Goal: Book appointment/travel/reservation

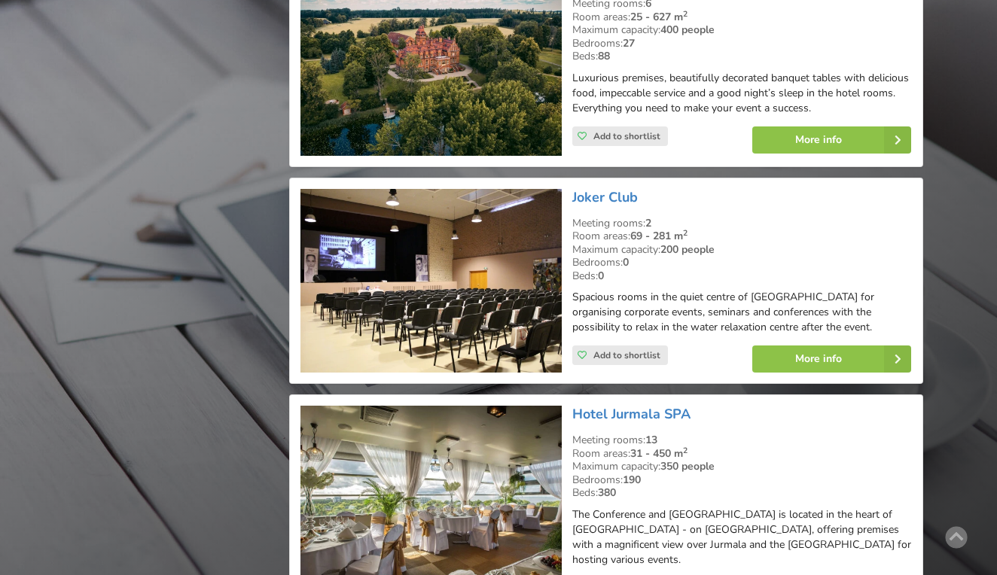
scroll to position [10198, 0]
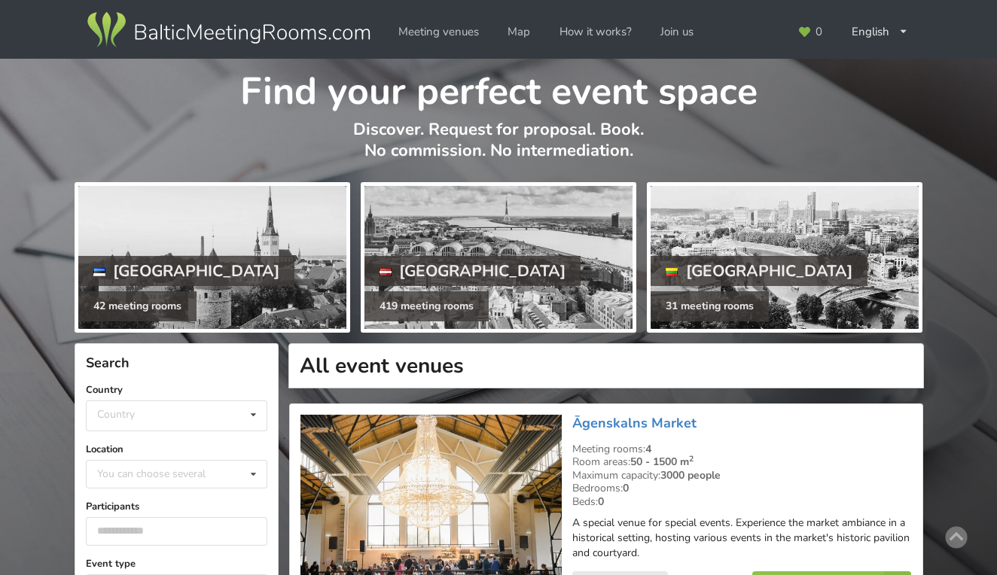
click at [184, 398] on div "Country Country Estonia Latvia Lithuania" at bounding box center [177, 407] width 182 height 49
click at [167, 414] on div "Country Estonia Latvia Lithuania" at bounding box center [177, 416] width 182 height 31
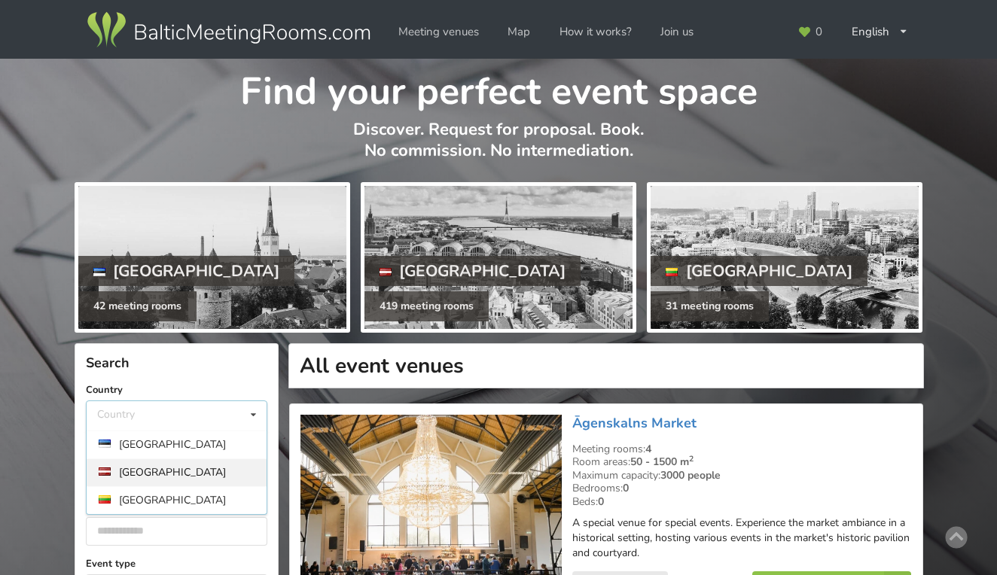
click at [136, 465] on div "[GEOGRAPHIC_DATA]" at bounding box center [177, 473] width 180 height 28
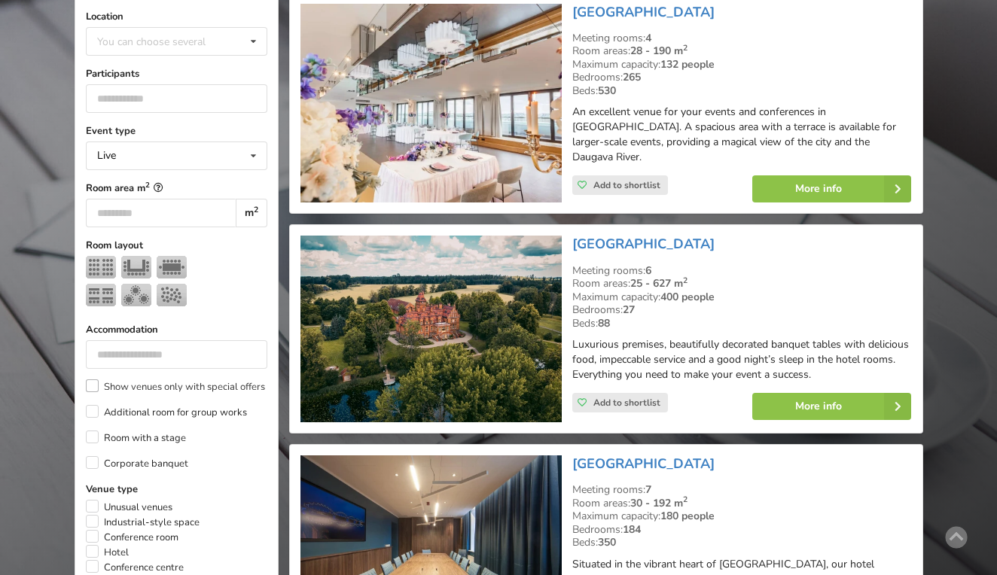
scroll to position [458, 0]
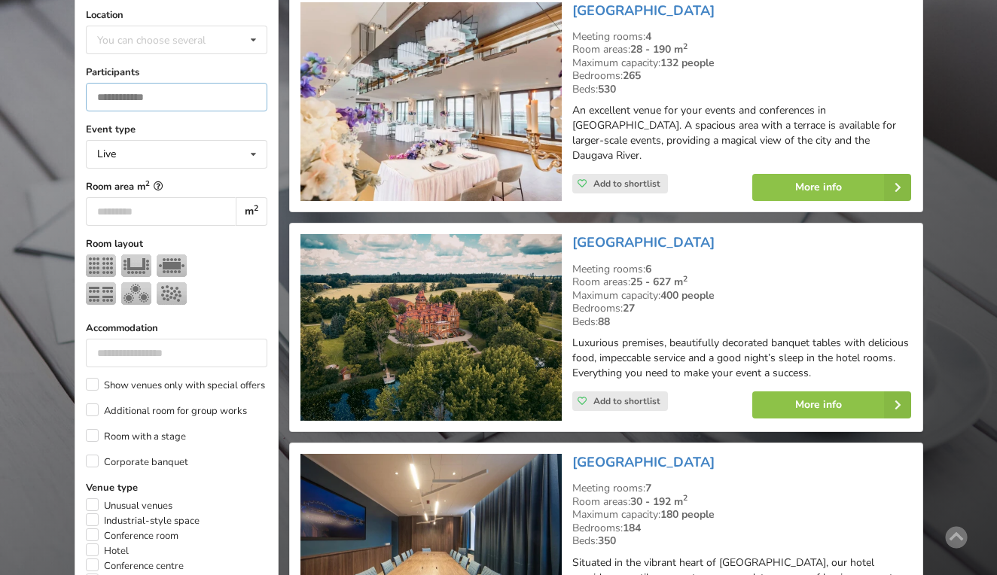
click at [151, 83] on input "number" at bounding box center [177, 97] width 182 height 29
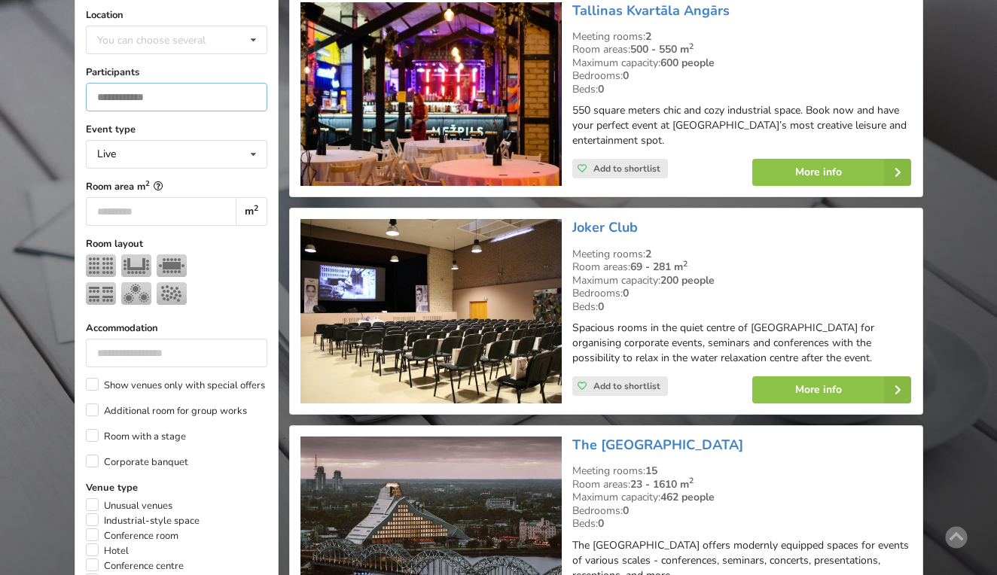
scroll to position [337, 0]
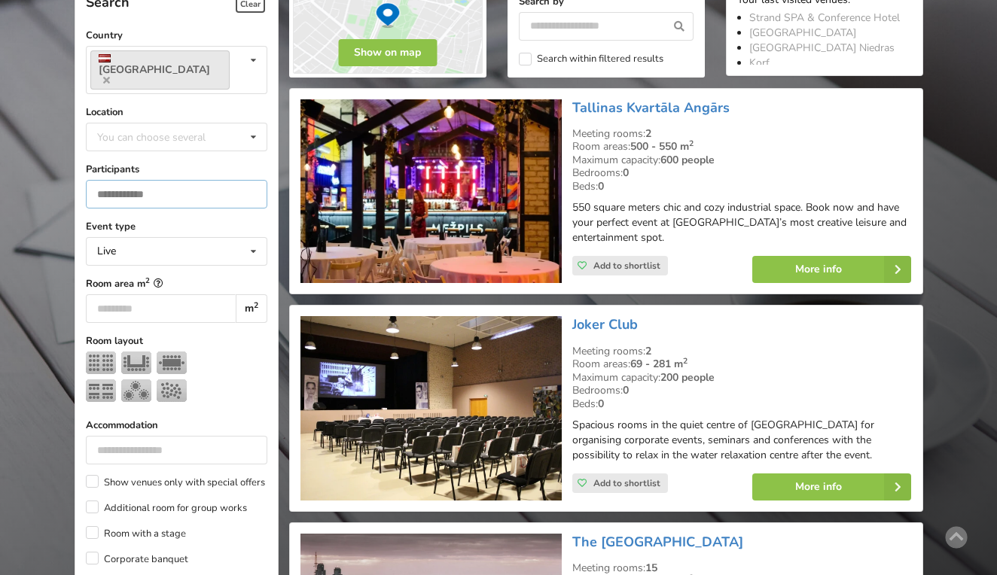
type input "***"
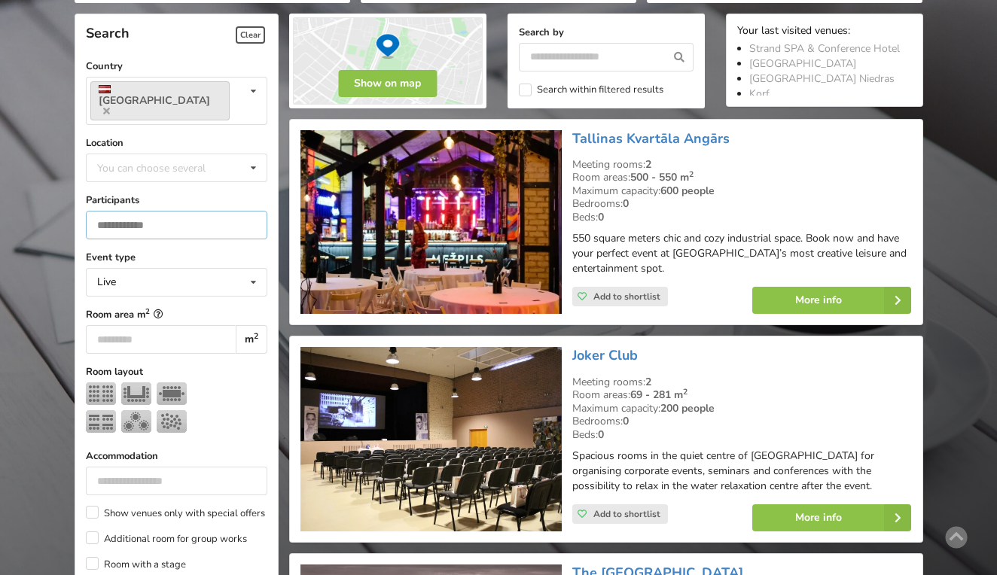
scroll to position [325, 0]
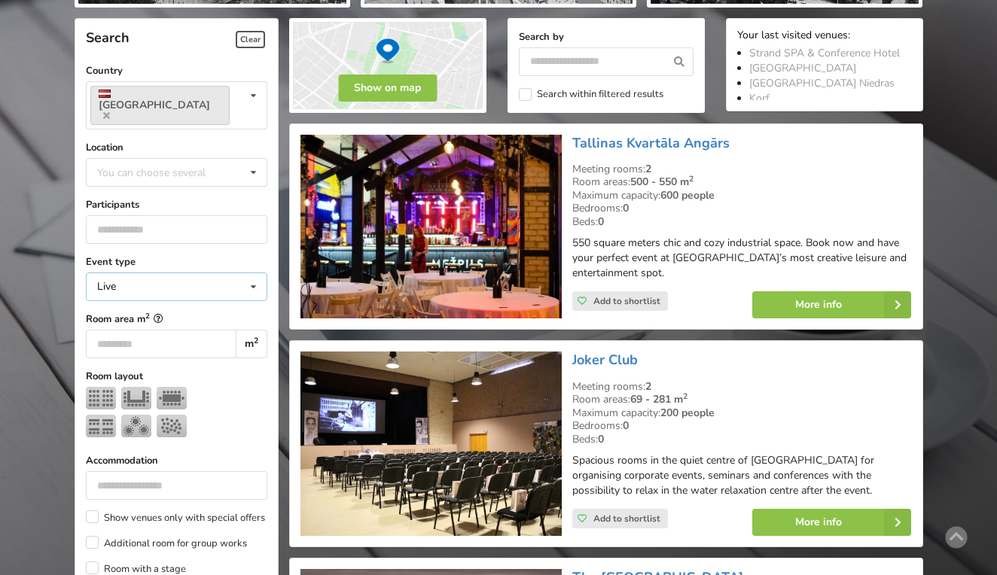
click at [143, 273] on div "Live Live Online Hybrid (Live + Online)" at bounding box center [177, 287] width 182 height 29
click at [160, 163] on div "You can choose several" at bounding box center [166, 171] width 146 height 17
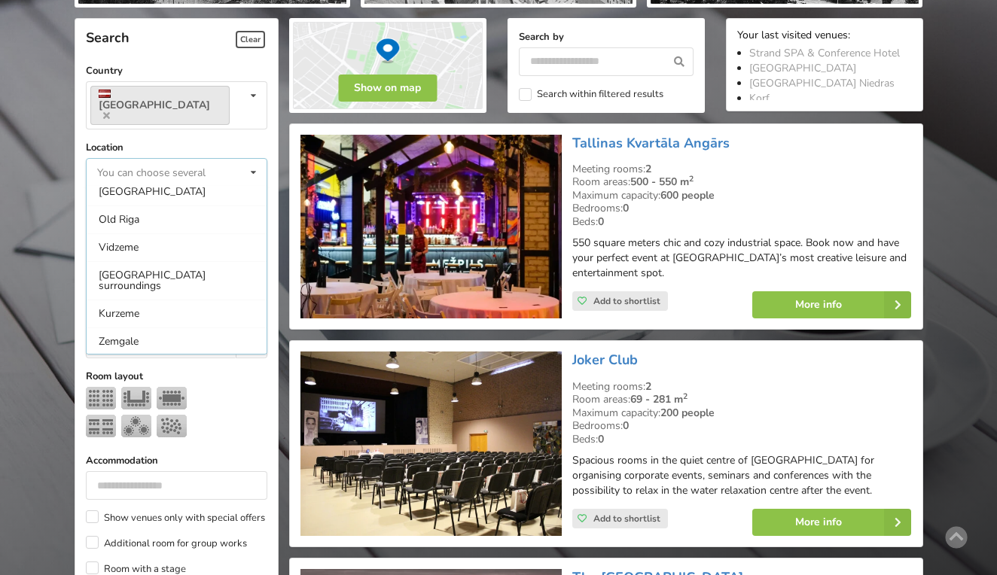
scroll to position [146, 0]
click at [139, 235] on div "Vidzeme" at bounding box center [177, 249] width 180 height 28
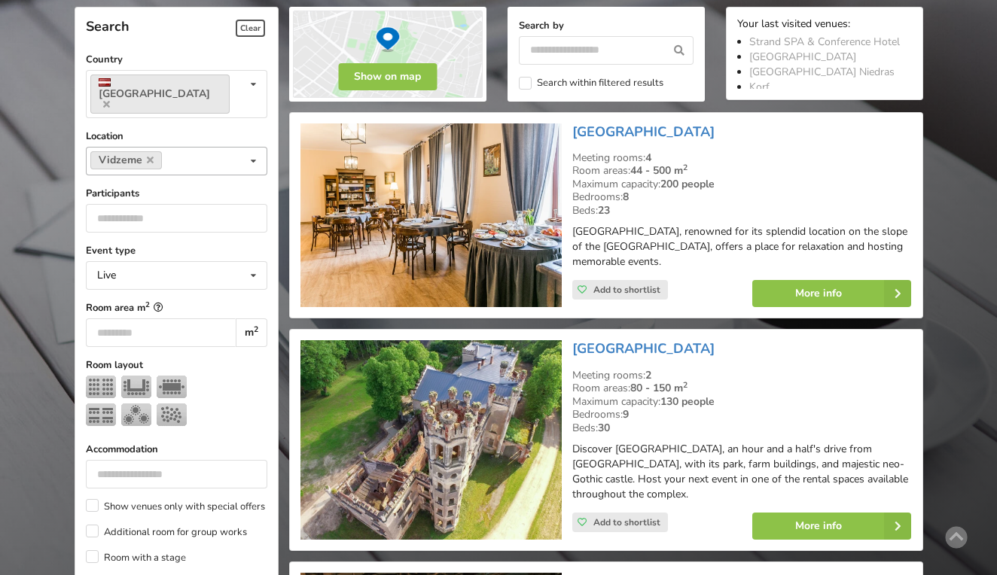
scroll to position [195, 0]
click at [184, 155] on input at bounding box center [177, 161] width 23 height 13
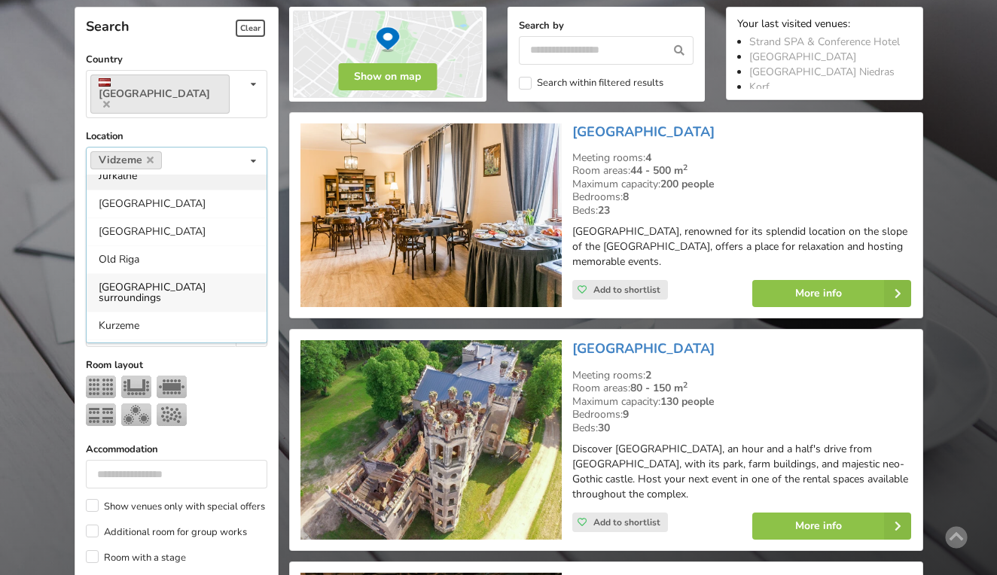
scroll to position [99, 0]
click at [146, 215] on div "[GEOGRAPHIC_DATA]" at bounding box center [177, 229] width 180 height 28
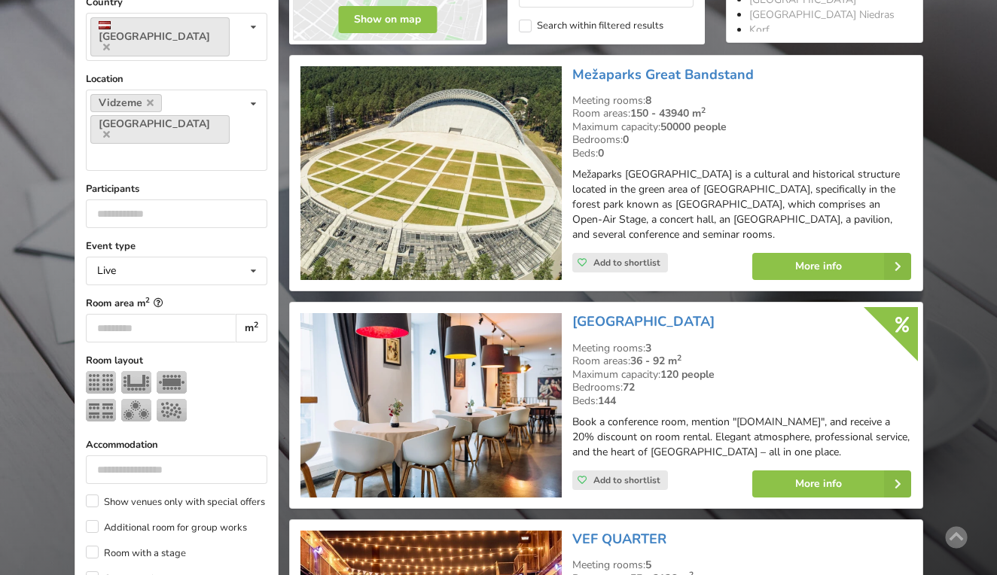
scroll to position [407, 0]
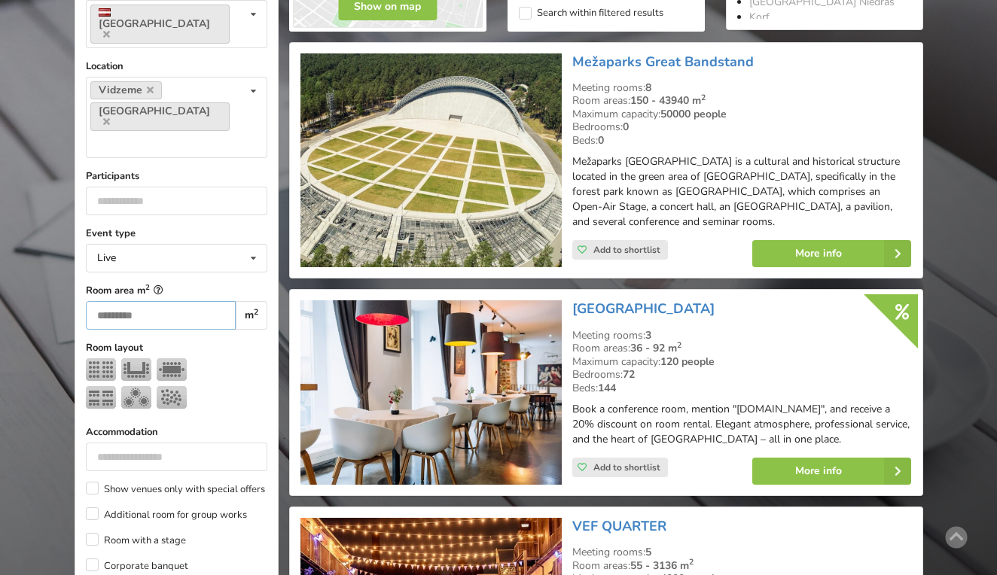
click at [139, 301] on input "number" at bounding box center [161, 315] width 151 height 29
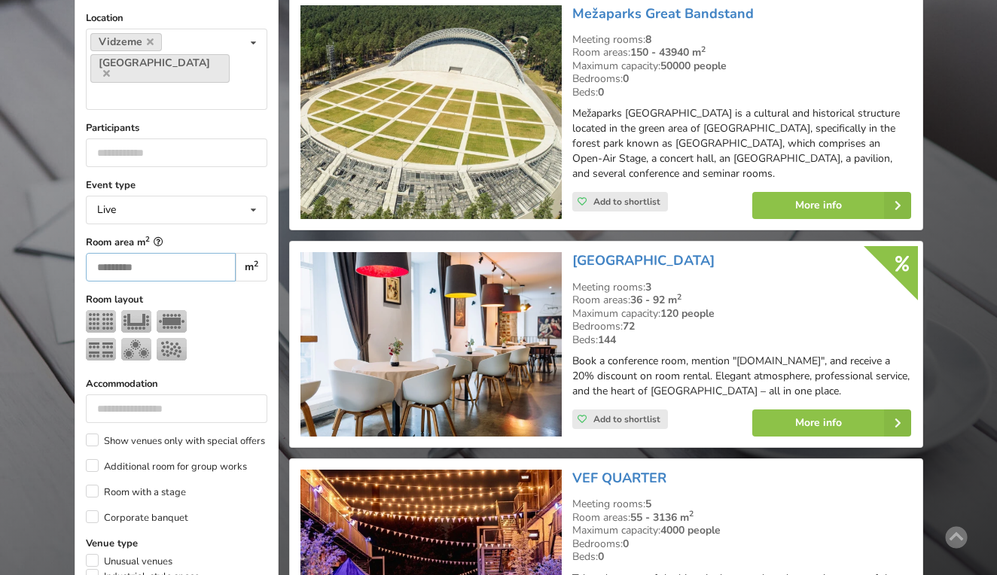
scroll to position [468, 0]
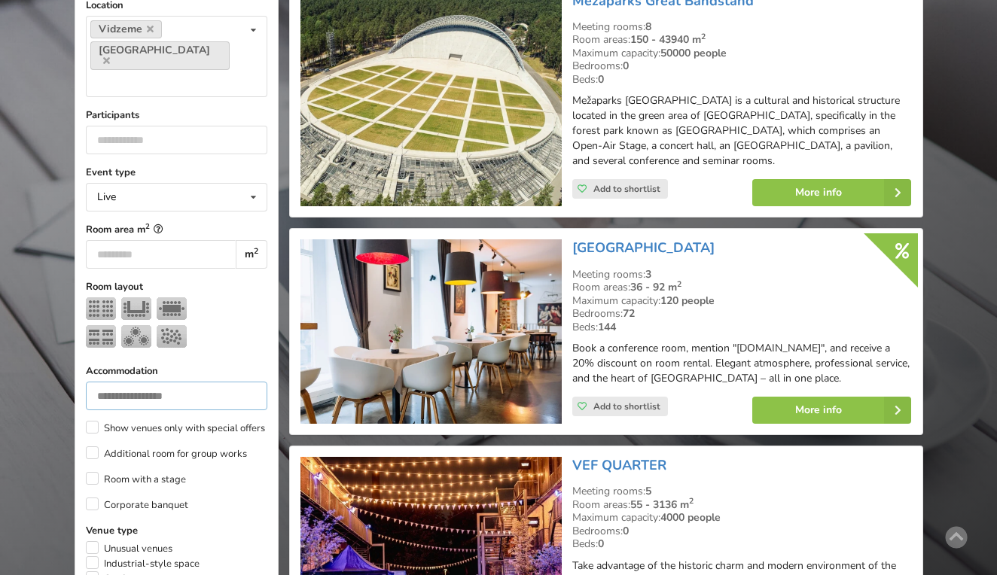
click at [160, 382] on input "number" at bounding box center [177, 396] width 182 height 29
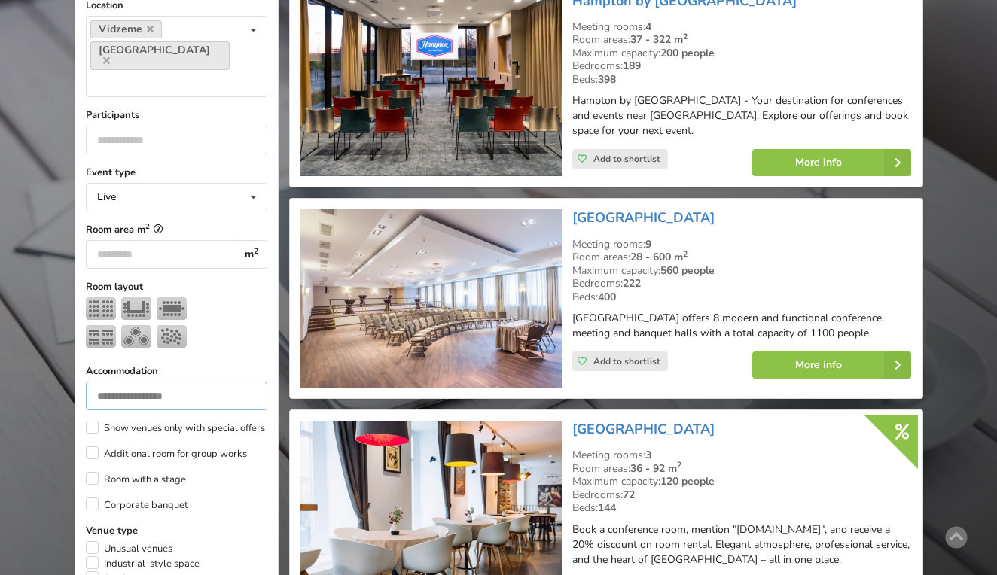
type input "**"
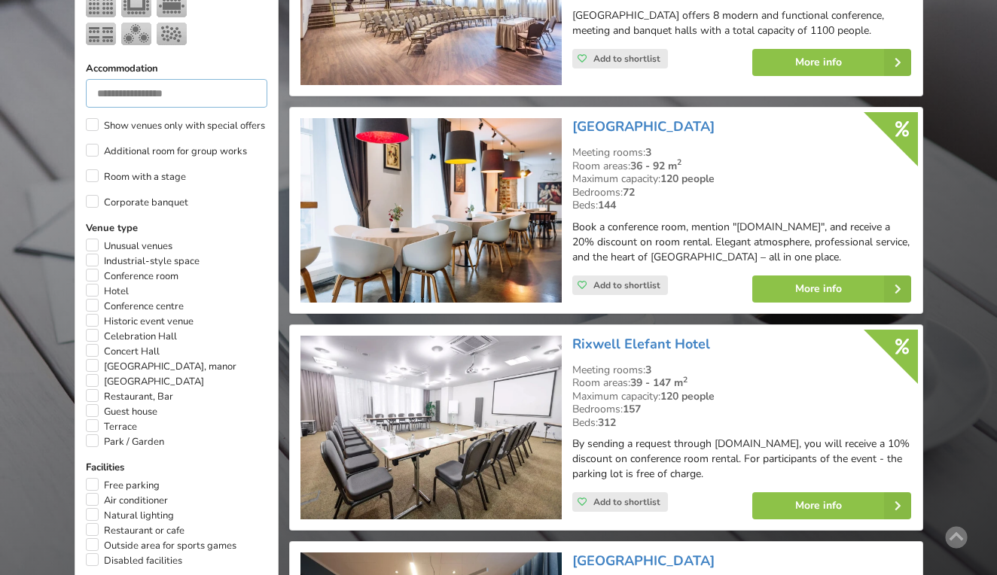
scroll to position [768, 0]
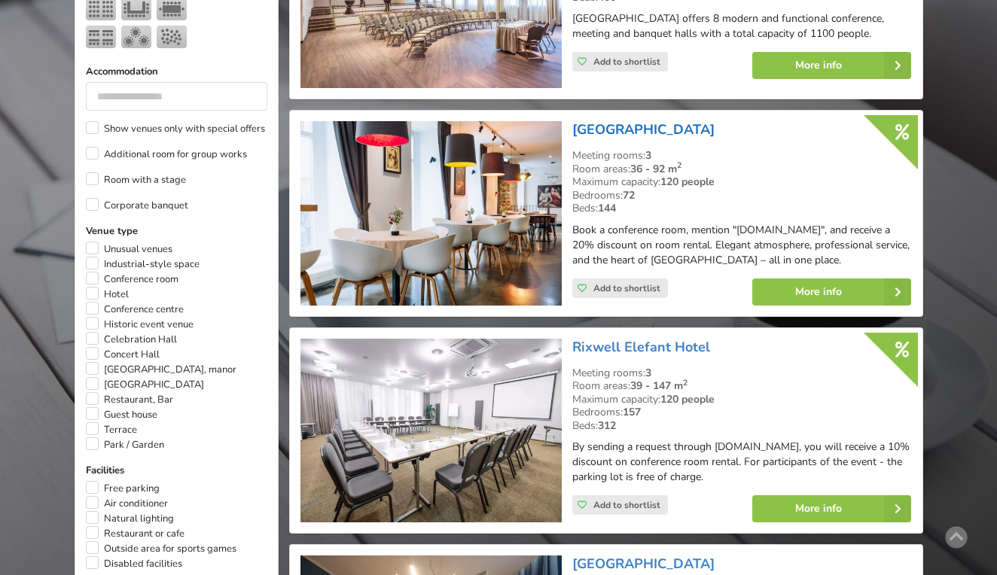
click at [630, 128] on link "[GEOGRAPHIC_DATA]" at bounding box center [643, 130] width 142 height 18
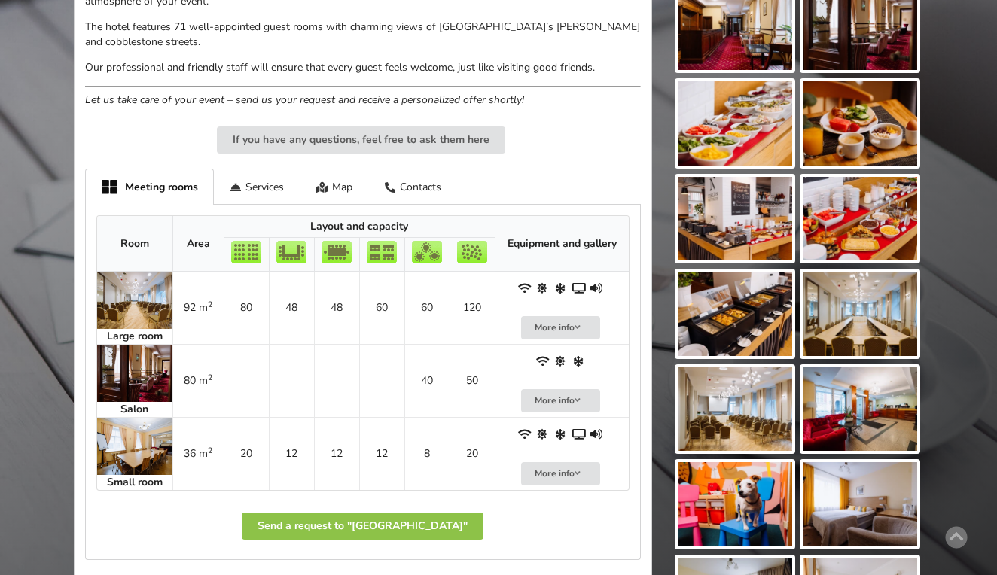
scroll to position [681, 0]
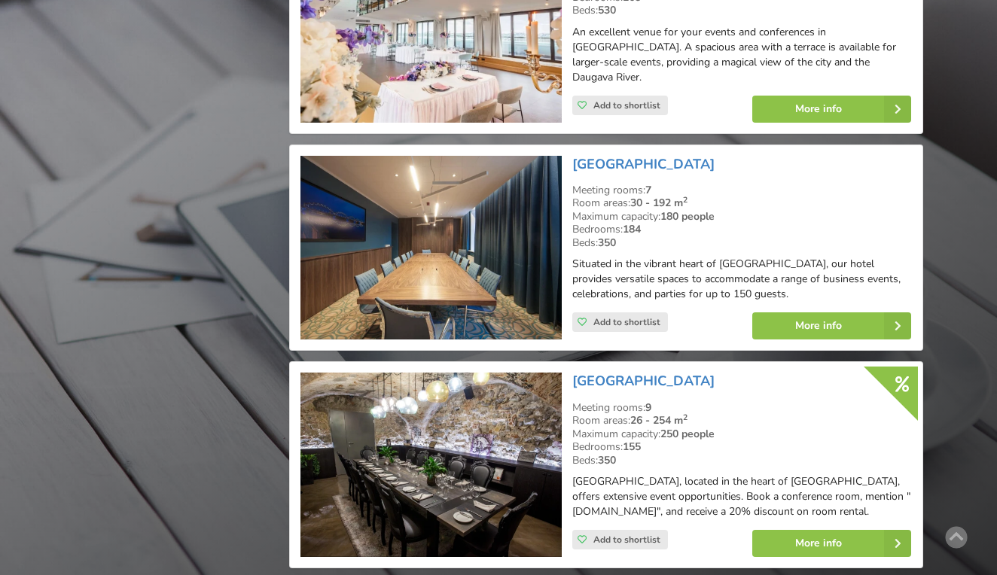
scroll to position [2068, 0]
